Goal: Navigation & Orientation: Find specific page/section

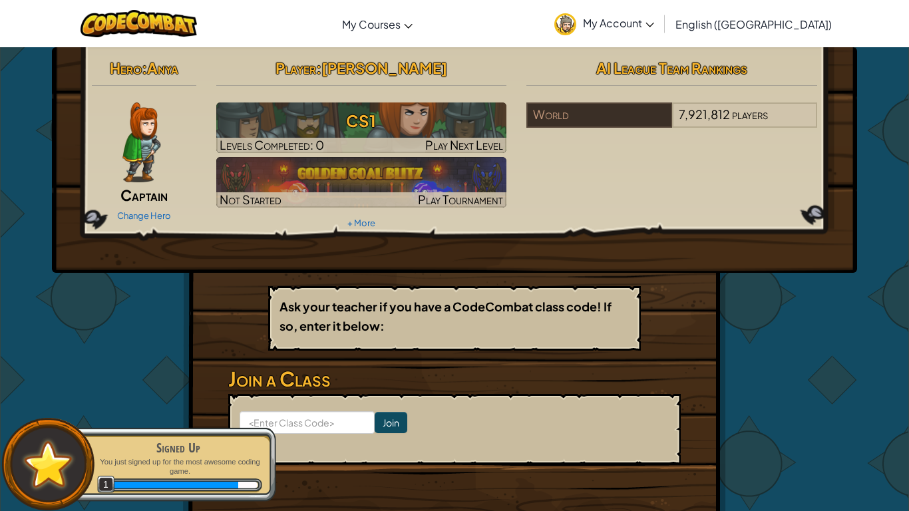
click at [132, 152] on img at bounding box center [141, 142] width 38 height 80
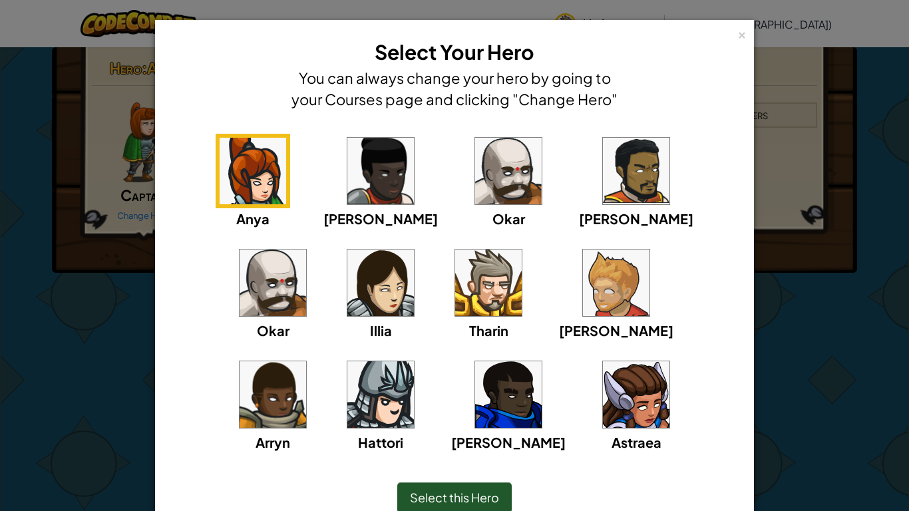
click at [455, 282] on img at bounding box center [488, 283] width 67 height 67
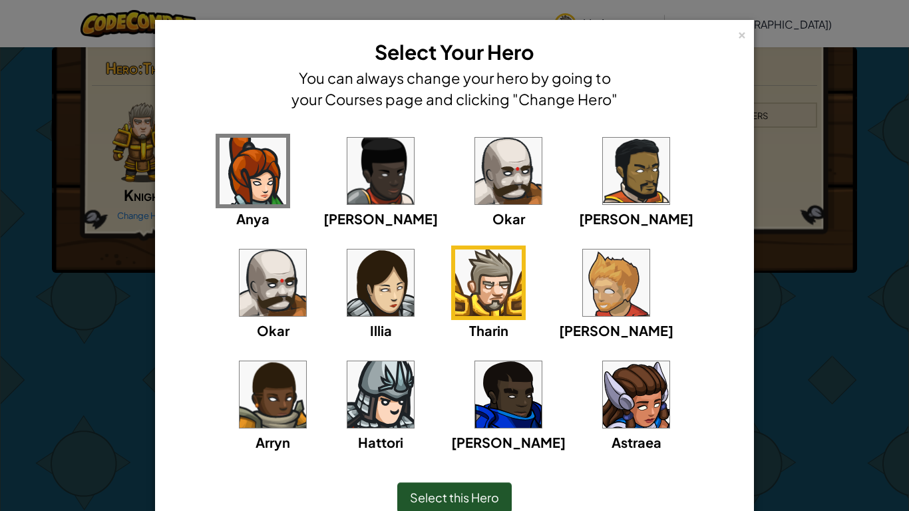
click at [484, 490] on span "Select this Hero" at bounding box center [454, 497] width 89 height 15
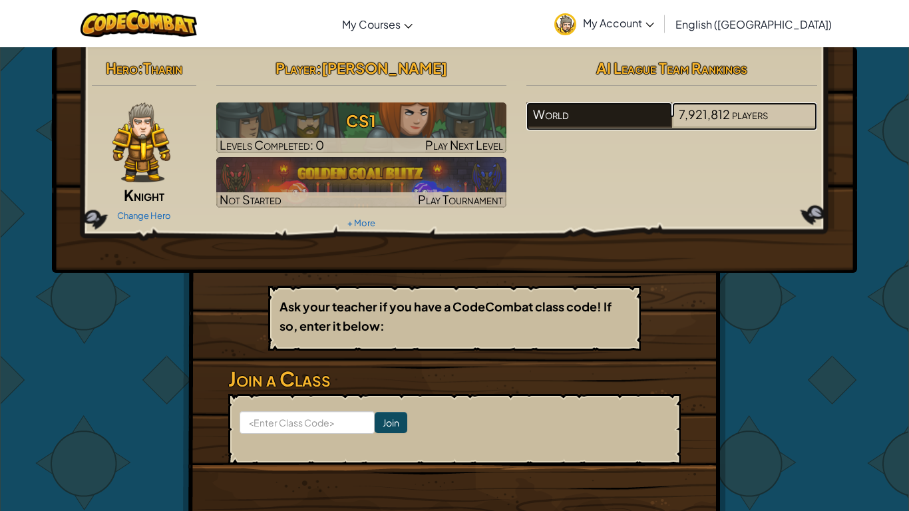
click at [541, 122] on div "World" at bounding box center [598, 114] width 145 height 25
